Goal: Information Seeking & Learning: Learn about a topic

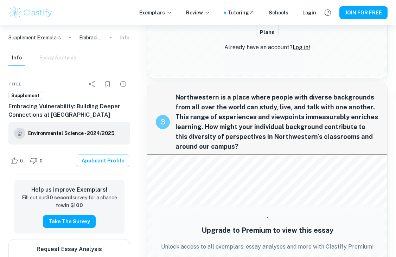
scroll to position [509, 0]
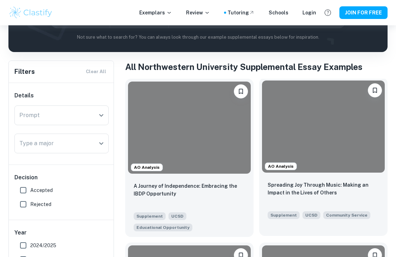
scroll to position [123, 0]
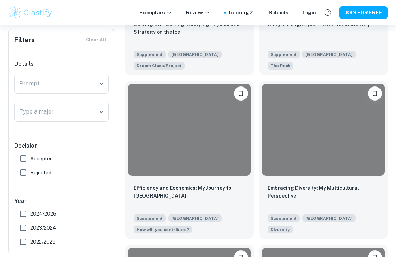
scroll to position [1591, 0]
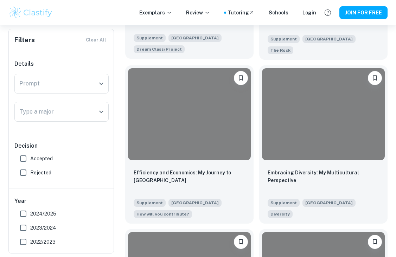
click at [196, 54] on div "Curving with Curling: Applying Physics and Strategy on the Ice Supplement North…" at bounding box center [189, 28] width 128 height 60
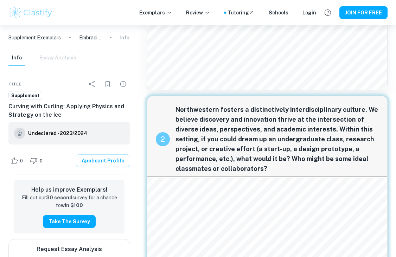
scroll to position [182, 0]
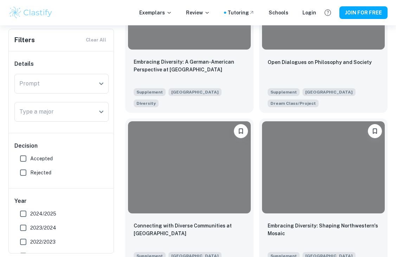
scroll to position [2209, 0]
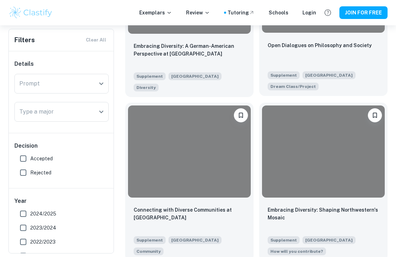
click at [297, 57] on div "Open Dialogues on Philosophy and Society" at bounding box center [322, 53] width 111 height 24
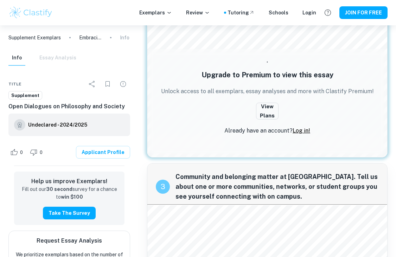
scroll to position [433, 0]
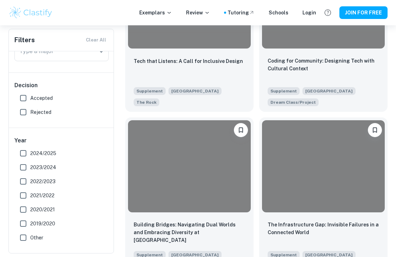
scroll to position [2698, 0]
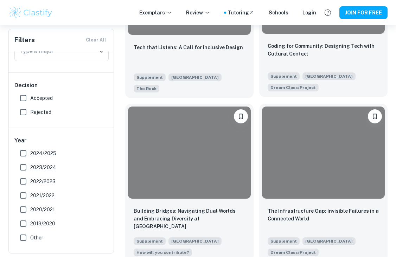
click at [291, 65] on div "Coding for Community: Designing Tech with Cultural Context" at bounding box center [322, 54] width 111 height 24
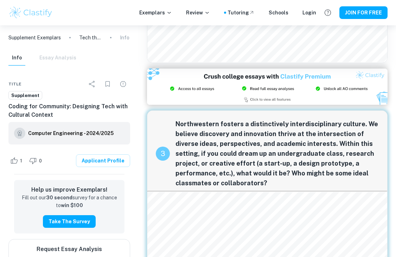
scroll to position [438, 0]
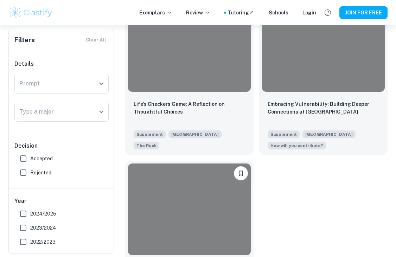
scroll to position [4340, 0]
